Goal: Use online tool/utility: Utilize a website feature to perform a specific function

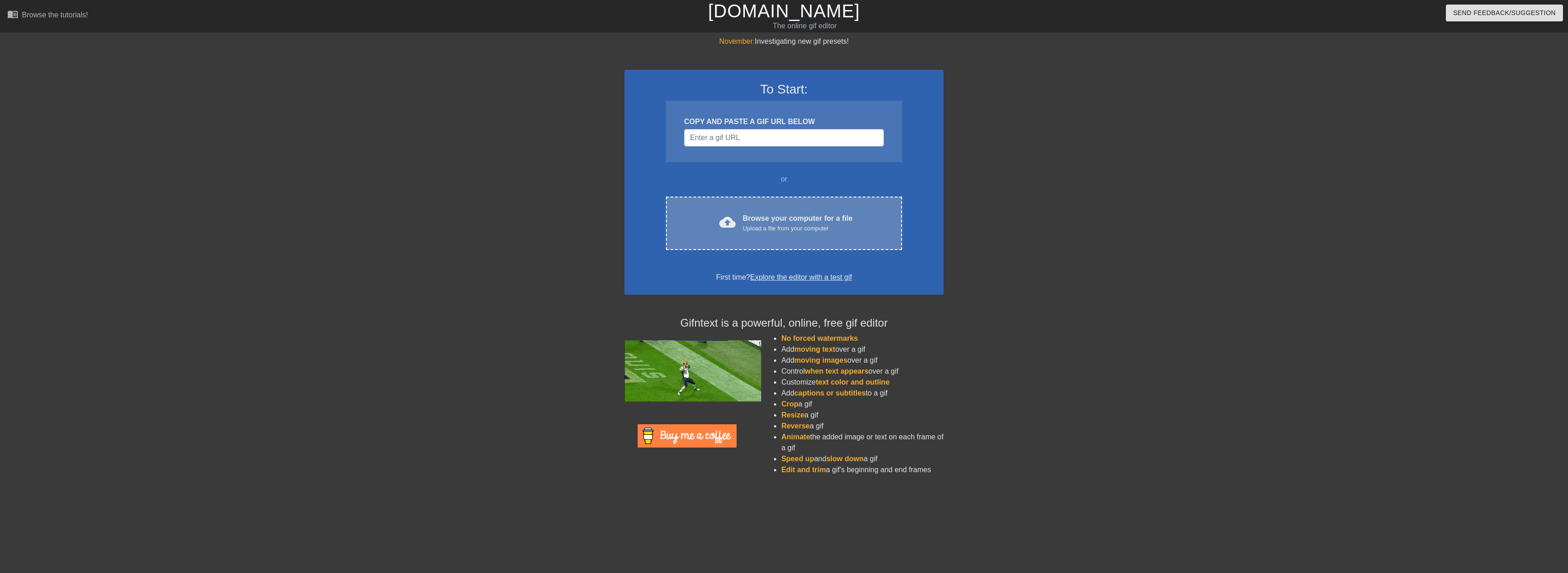
click at [745, 217] on div "Browse your computer for a file Upload a file from your computer" at bounding box center [798, 223] width 110 height 20
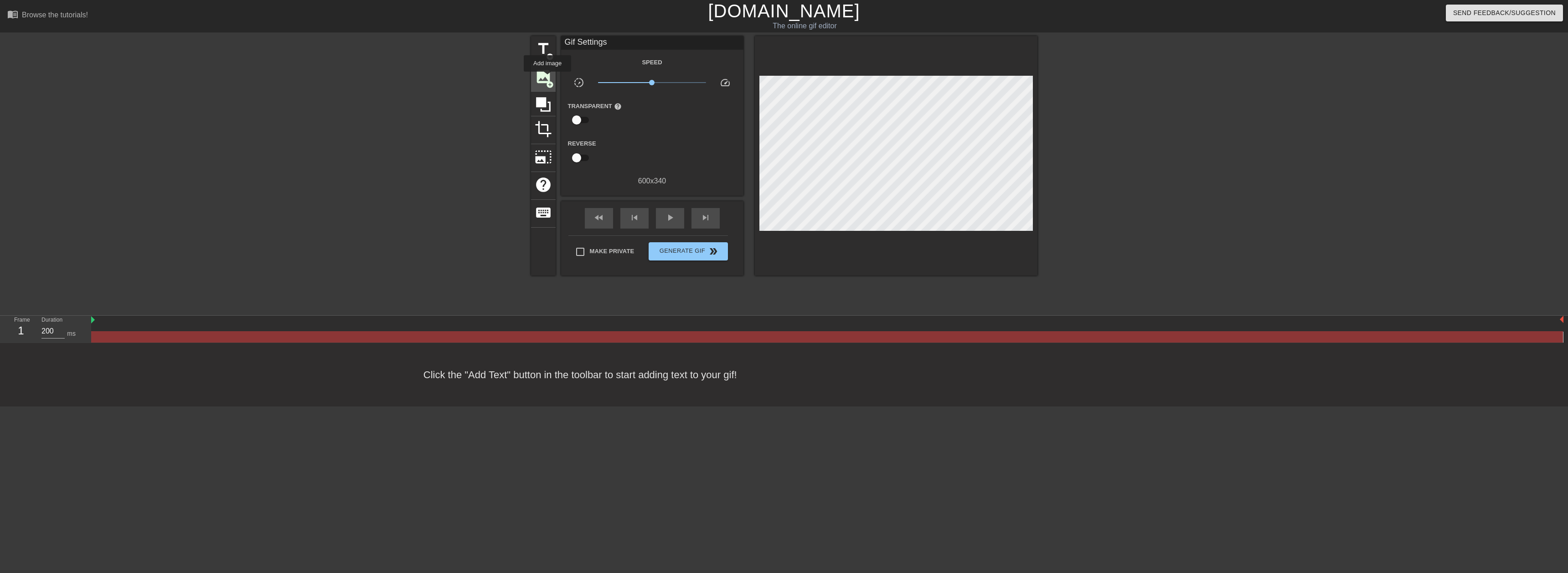
click at [544, 77] on span "image" at bounding box center [543, 77] width 17 height 17
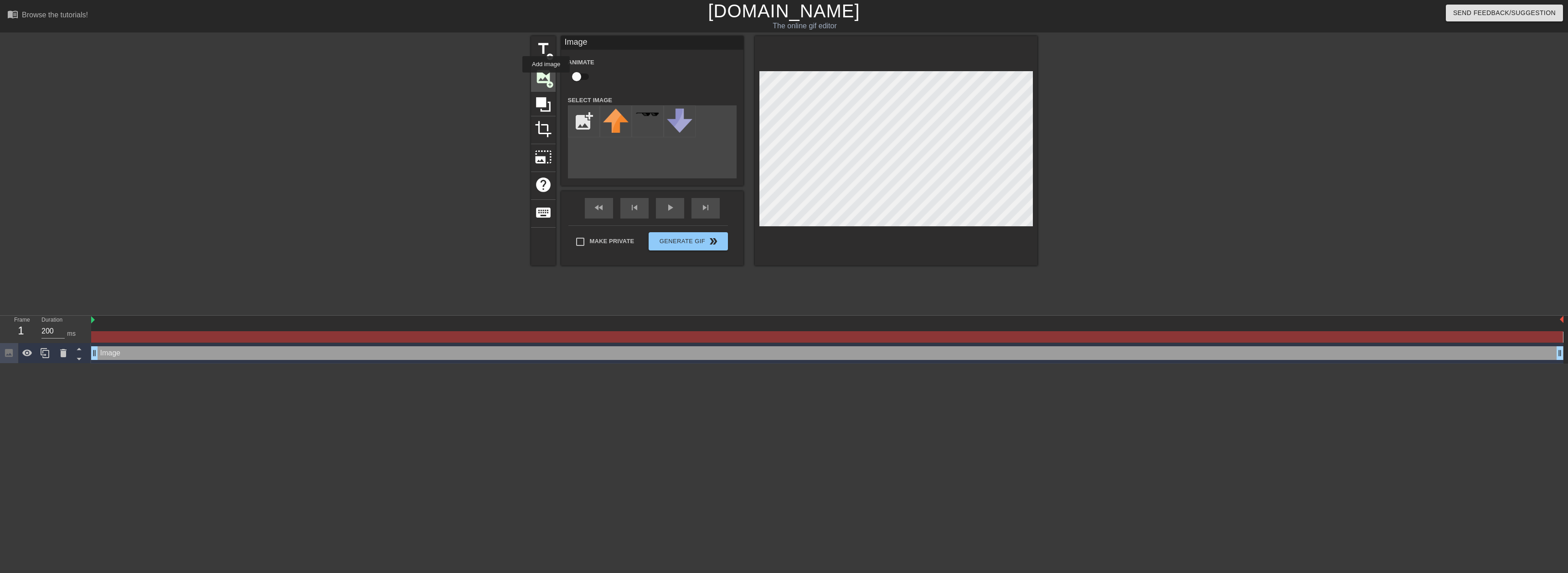
click at [546, 79] on span "image" at bounding box center [543, 77] width 17 height 17
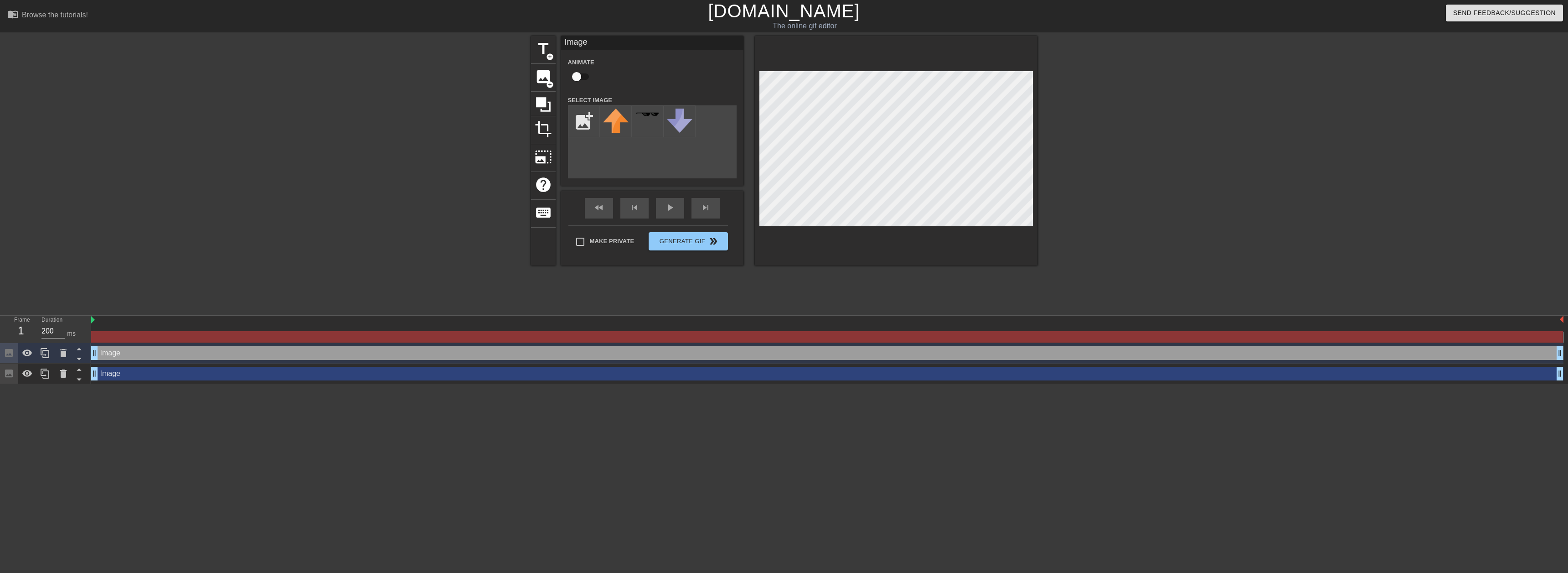
click at [158, 358] on div "Image drag_handle drag_handle" at bounding box center [827, 353] width 1472 height 13
drag, startPoint x: 159, startPoint y: 358, endPoint x: 63, endPoint y: 353, distance: 96.1
click at [63, 353] on icon at bounding box center [63, 353] width 6 height 8
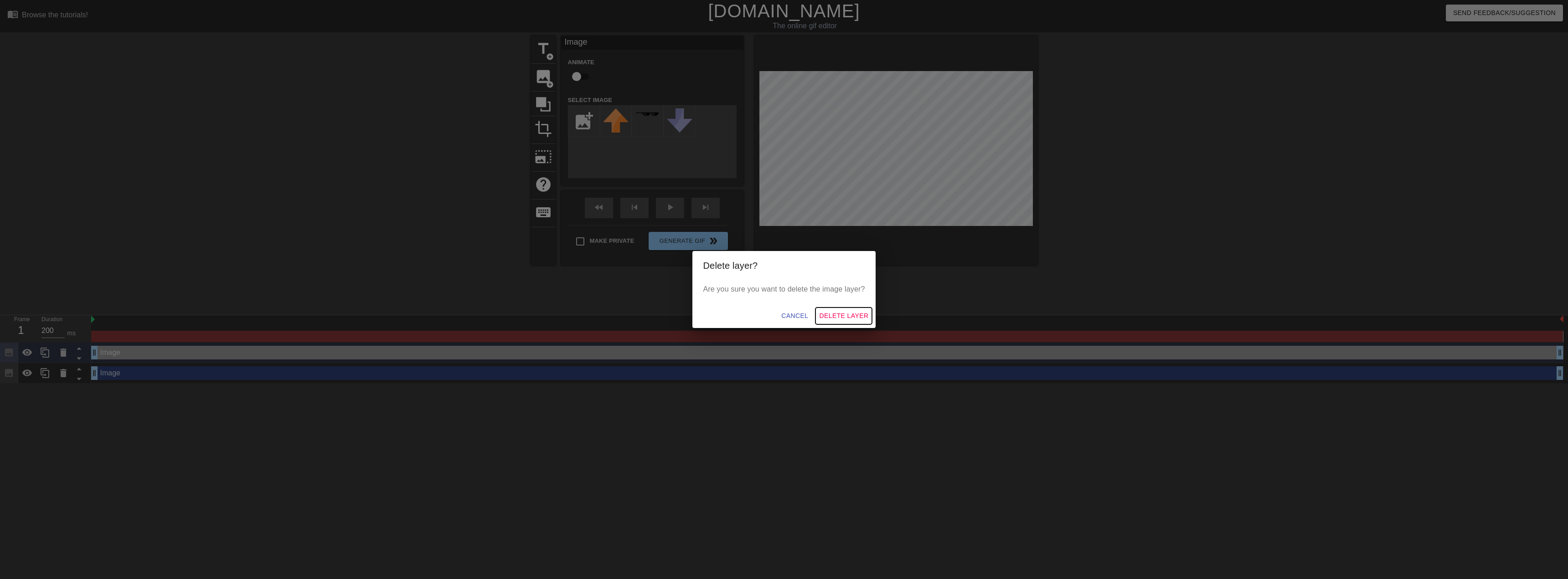
click at [837, 309] on button "Delete Layer" at bounding box center [844, 316] width 57 height 17
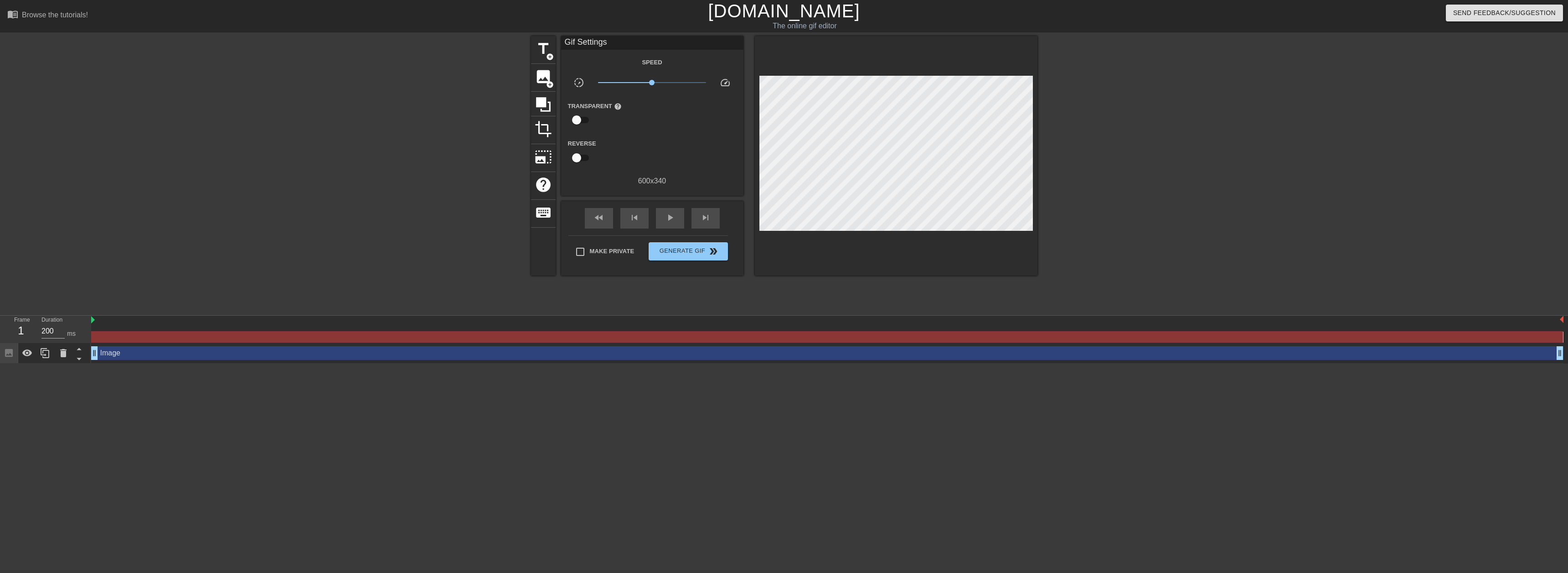
click at [10, 354] on icon at bounding box center [9, 353] width 10 height 10
drag, startPoint x: 548, startPoint y: 77, endPoint x: 479, endPoint y: 91, distance: 70.4
click at [443, 108] on div at bounding box center [452, 172] width 137 height 273
click at [545, 70] on span "image" at bounding box center [543, 77] width 17 height 17
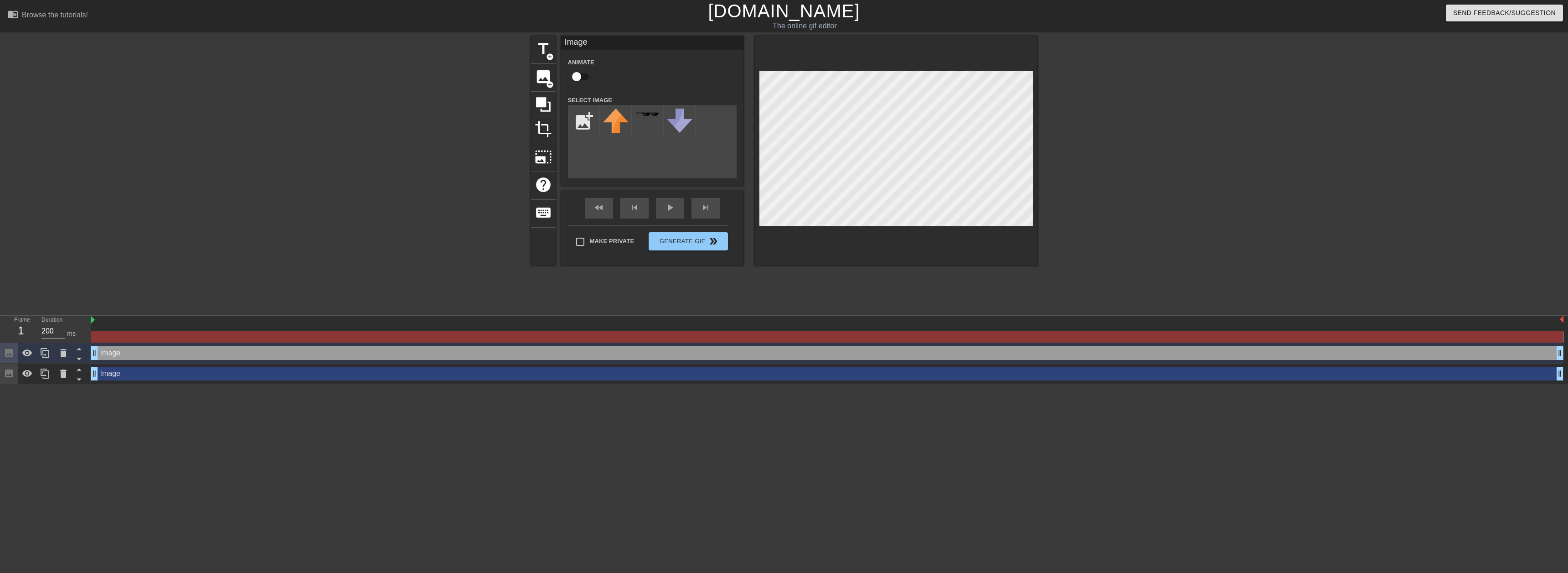
click at [1514, 376] on div "Image drag_handle drag_handle" at bounding box center [827, 373] width 1472 height 13
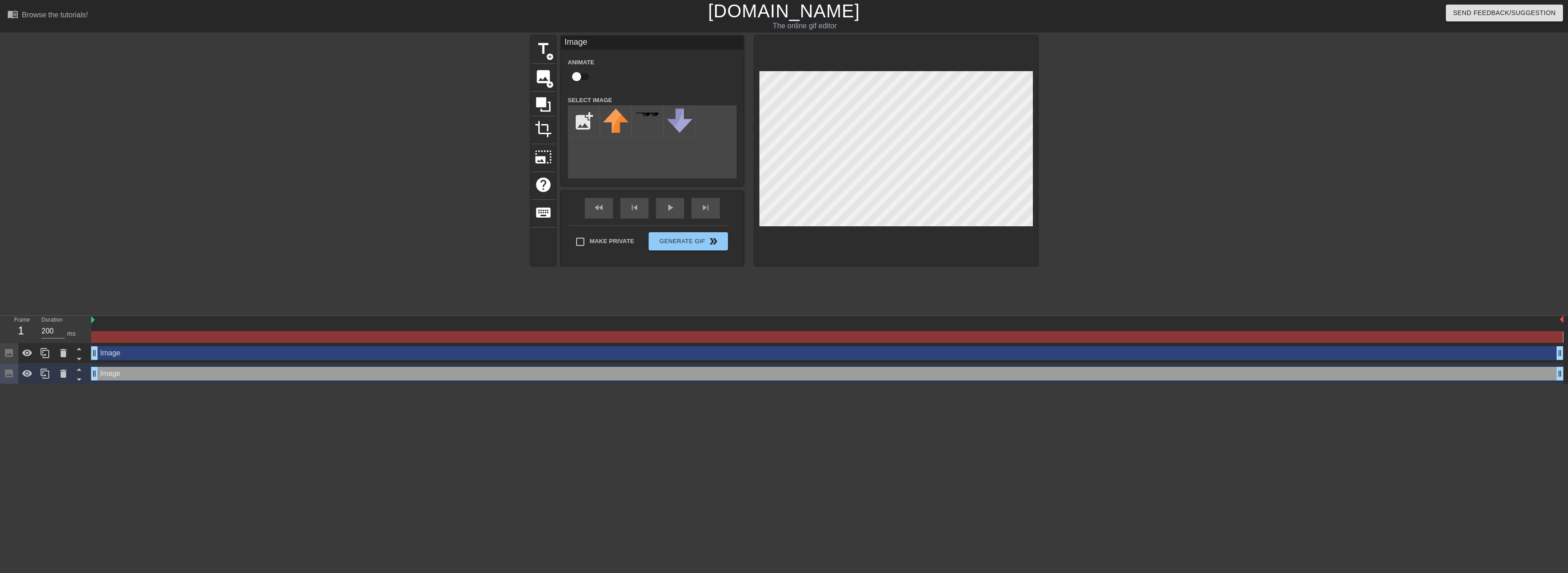
click at [1555, 374] on div "Image drag_handle drag_handle" at bounding box center [827, 373] width 1472 height 13
drag, startPoint x: 1556, startPoint y: 374, endPoint x: 1567, endPoint y: 374, distance: 11.0
click at [1567, 374] on div "Image drag_handle drag_handle Image drag_handle drag_handle" at bounding box center [830, 363] width 1477 height 41
click at [27, 367] on div at bounding box center [27, 373] width 18 height 20
click at [30, 375] on icon at bounding box center [27, 374] width 10 height 9
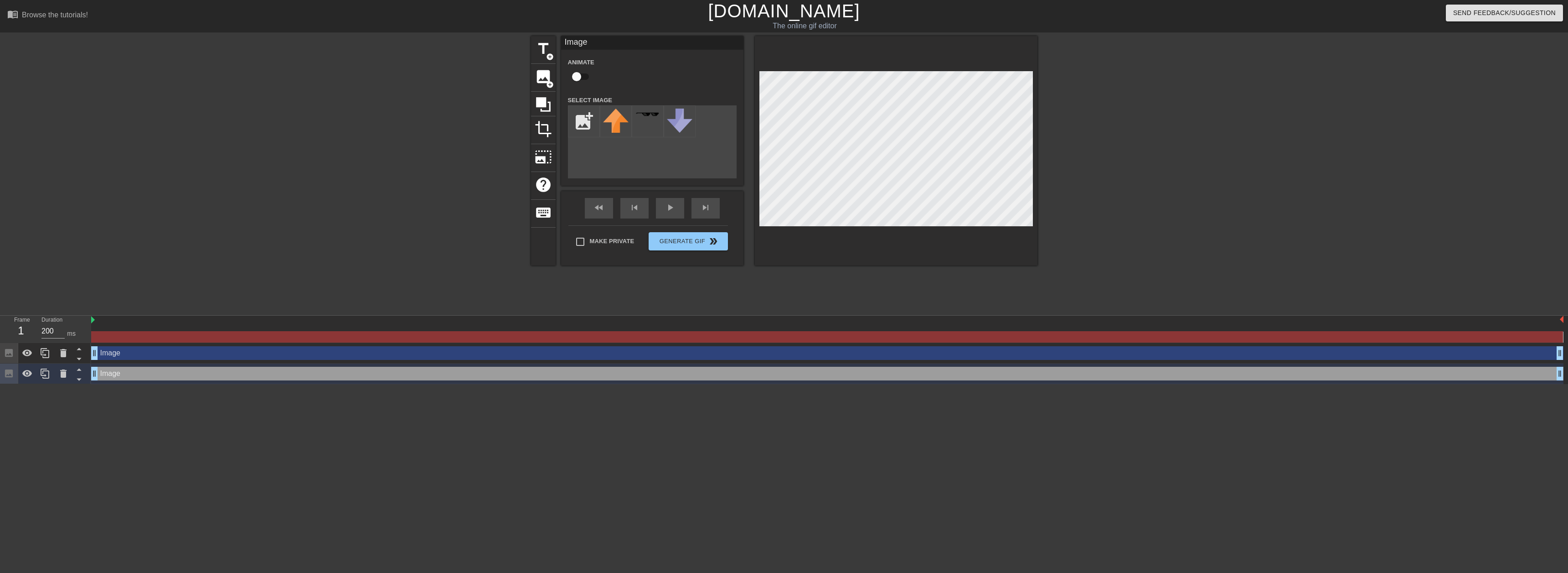
click at [104, 376] on div "Image drag_handle drag_handle" at bounding box center [827, 373] width 1472 height 13
click at [106, 375] on div "Image drag_handle drag_handle" at bounding box center [827, 373] width 1472 height 13
click at [582, 122] on input "file" at bounding box center [584, 121] width 31 height 31
type input "C:\fakepath\Discord-Speech-Bubble-meme-4.jpg"
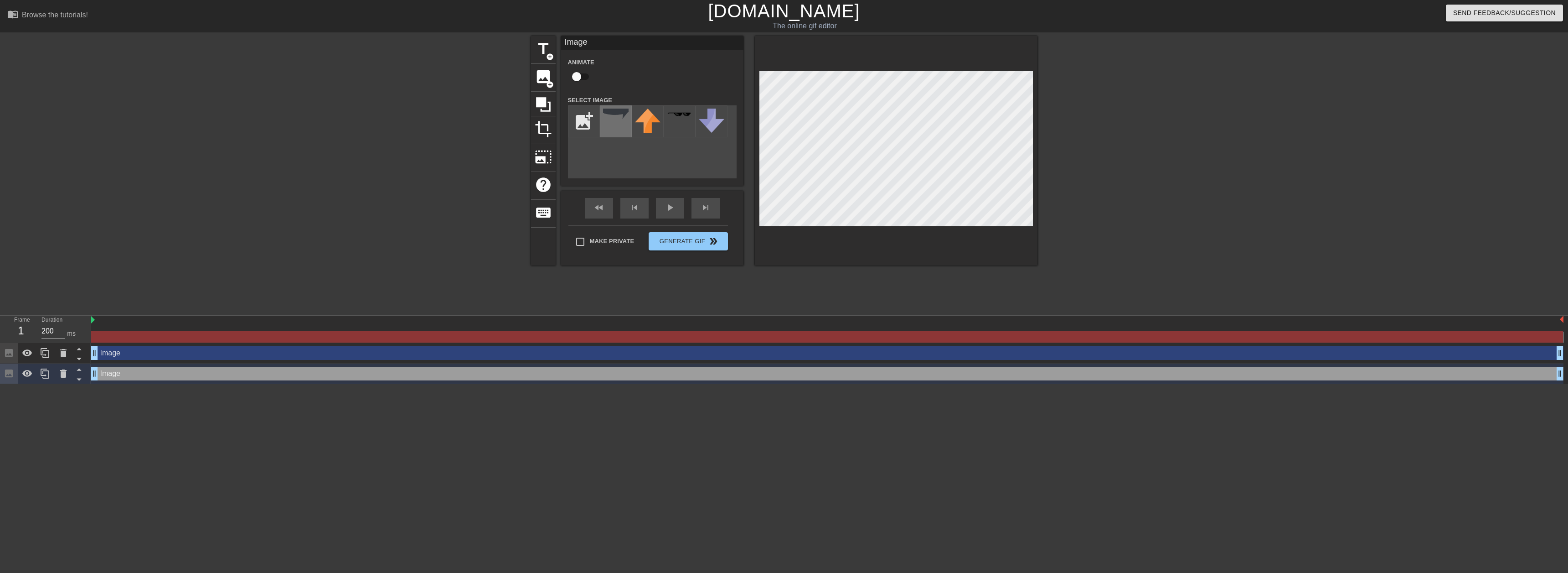
click at [617, 133] on div at bounding box center [615, 121] width 32 height 32
click at [1034, 182] on div at bounding box center [896, 150] width 282 height 230
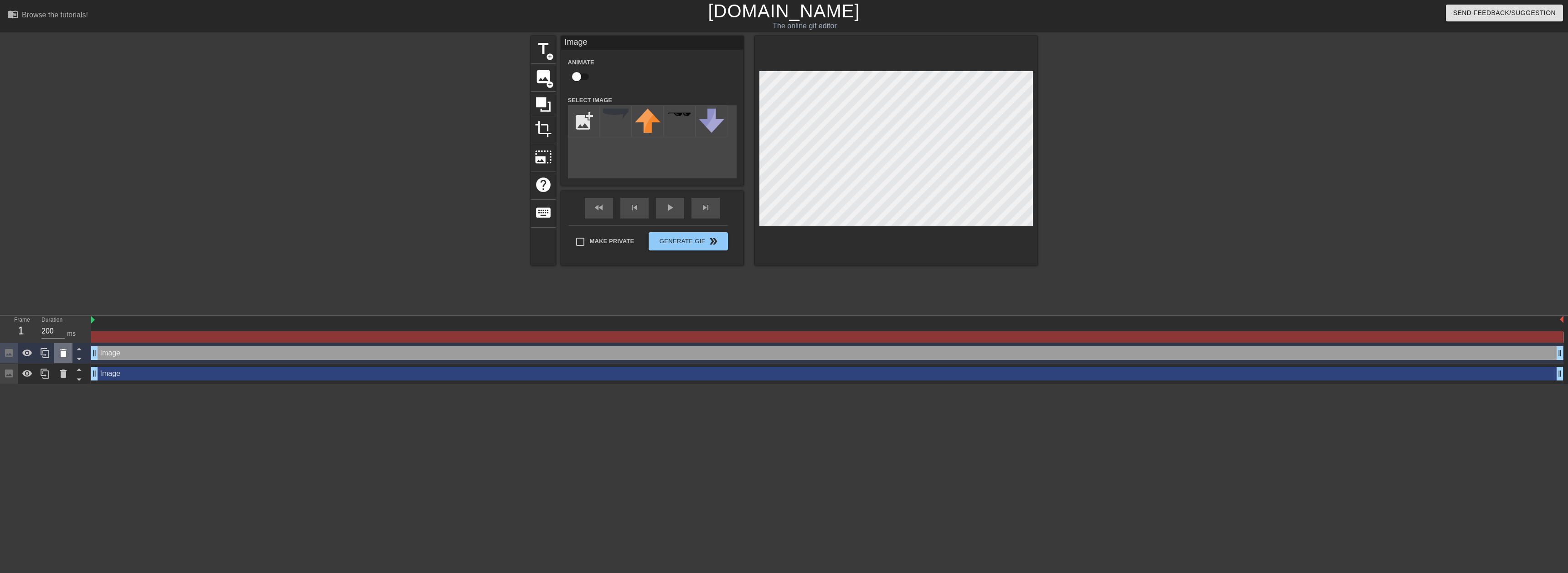
drag, startPoint x: 1033, startPoint y: 182, endPoint x: 64, endPoint y: 353, distance: 984.0
click at [64, 353] on icon at bounding box center [63, 353] width 6 height 8
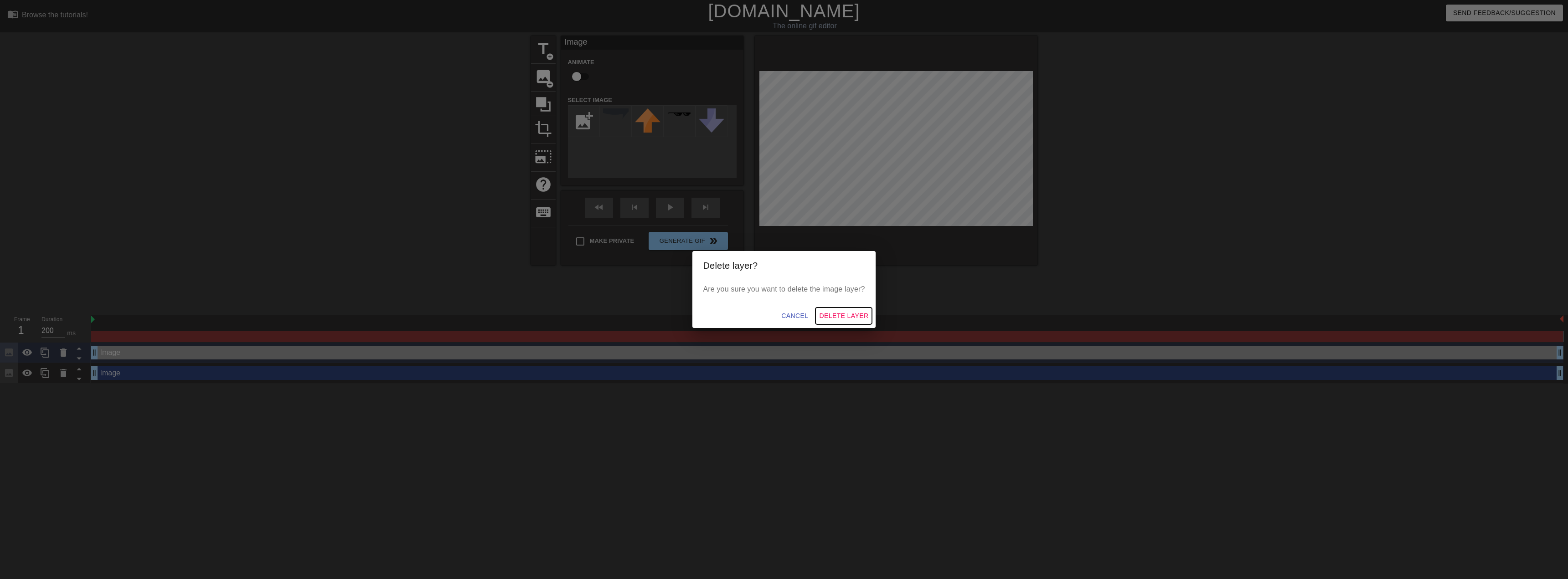
click at [855, 314] on span "Delete Layer" at bounding box center [844, 316] width 49 height 12
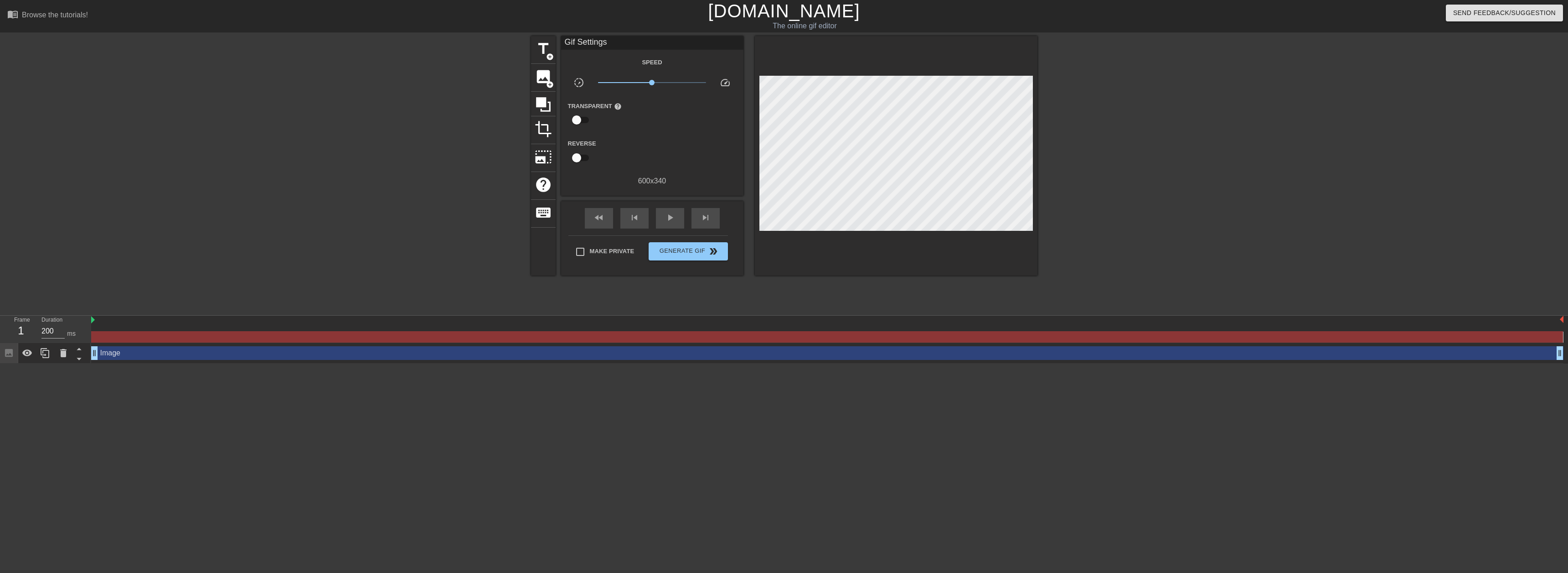
click at [1316, 99] on div "title add_circle image add_circle crop photo_size_select_large help keyboard Gi…" at bounding box center [784, 172] width 1568 height 273
click at [698, 246] on span "Generate Gif double_arrow" at bounding box center [688, 251] width 72 height 11
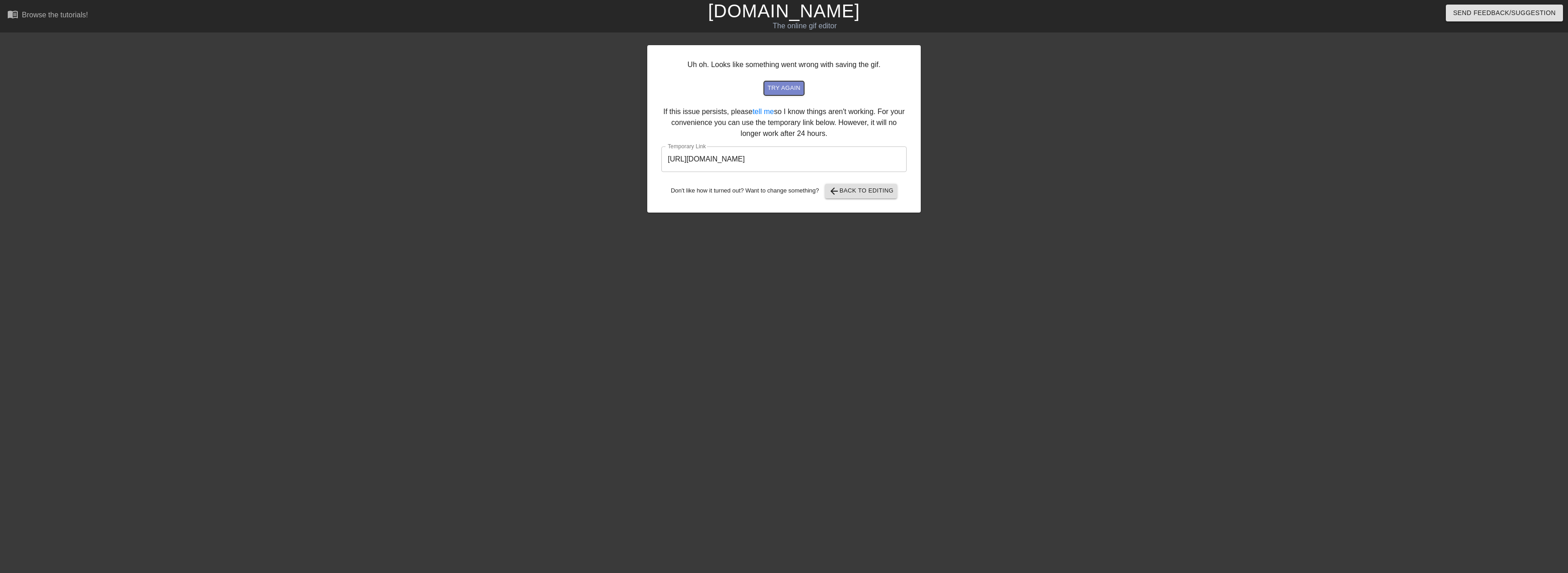
click at [793, 86] on span "try again" at bounding box center [784, 88] width 33 height 10
drag, startPoint x: 867, startPoint y: 157, endPoint x: 243, endPoint y: 230, distance: 628.3
click at [243, 230] on div "Uh oh. Looks like something went wrong with saving the gif. try again If this i…" at bounding box center [784, 172] width 1568 height 273
drag, startPoint x: 694, startPoint y: 417, endPoint x: 699, endPoint y: 343, distance: 74.2
click at [696, 314] on html "menu_book Browse the tutorials! [DOMAIN_NAME] The online gif editor Send Feedba…" at bounding box center [784, 156] width 1568 height 314
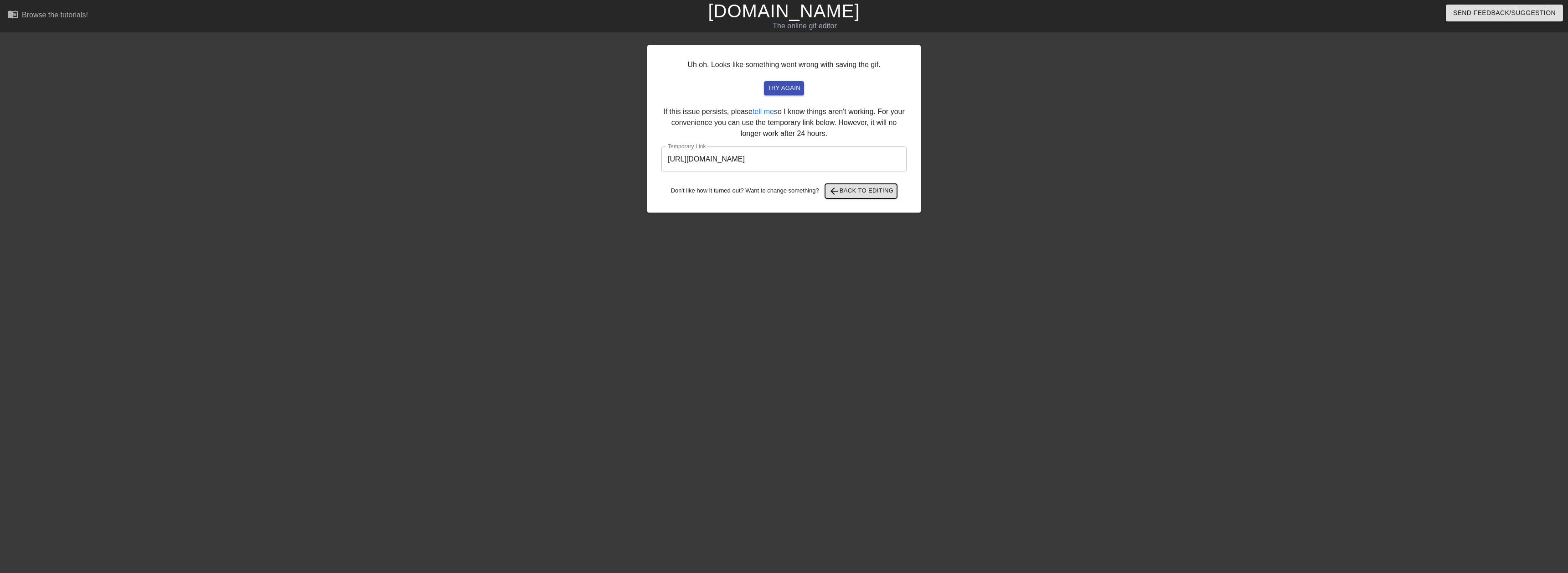
click at [878, 189] on span "arrow_back Back to Editing" at bounding box center [861, 191] width 65 height 11
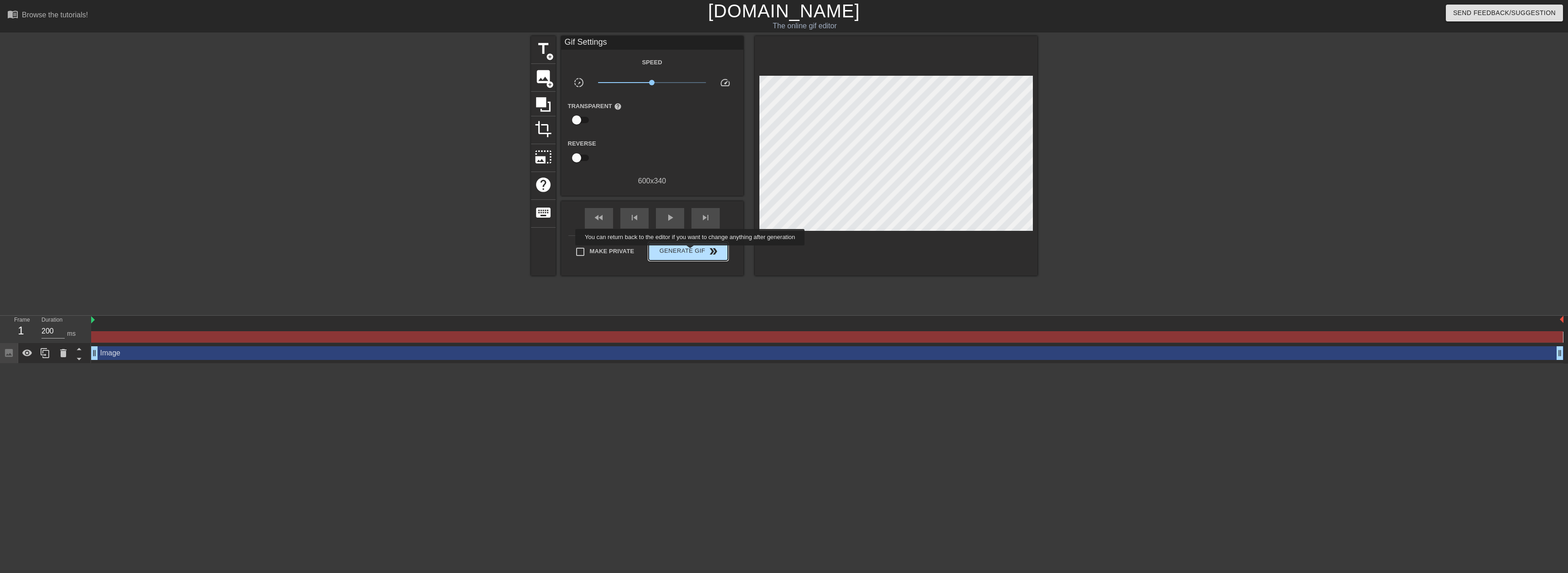
click at [691, 252] on span "Generate Gif double_arrow" at bounding box center [688, 251] width 72 height 11
